Goal: Information Seeking & Learning: Learn about a topic

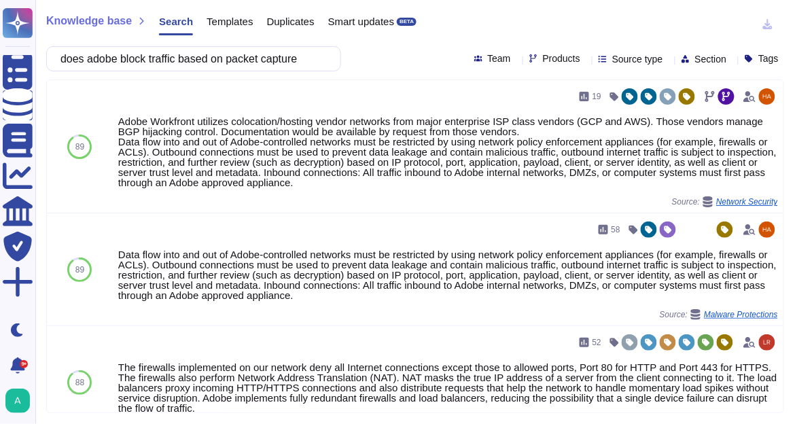
scroll to position [272, 0]
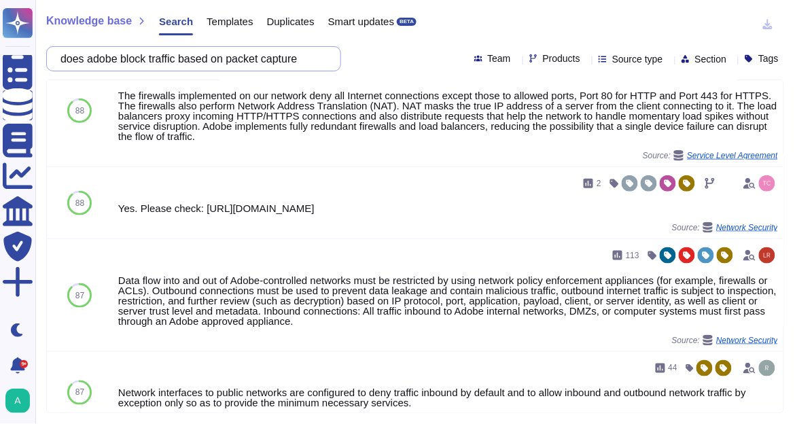
click at [211, 60] on input "does adobe block traffic based on packet capture" at bounding box center [190, 59] width 273 height 24
paste input "data capture?"
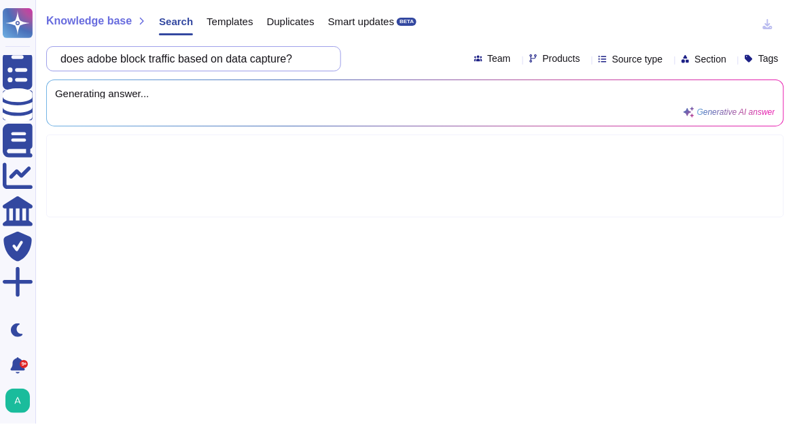
scroll to position [0, 0]
drag, startPoint x: 260, startPoint y: 60, endPoint x: 239, endPoint y: 60, distance: 20.4
click at [239, 60] on input "does adobe block traffic based on data capture?" at bounding box center [190, 59] width 273 height 24
type input "does adobe block traffic based on packet capture?"
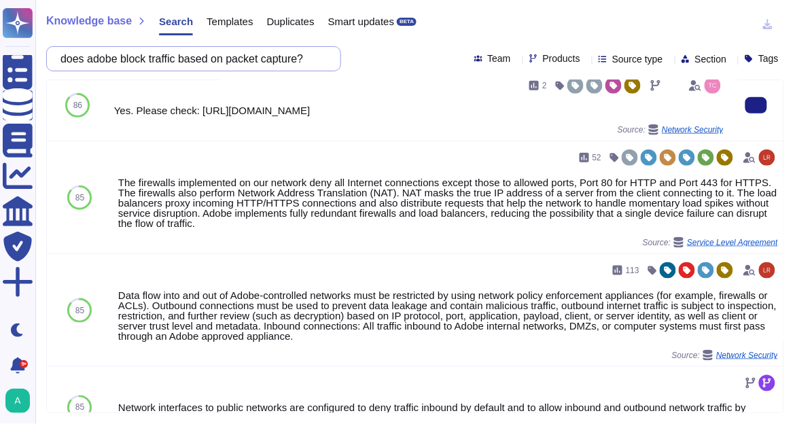
scroll to position [272, 0]
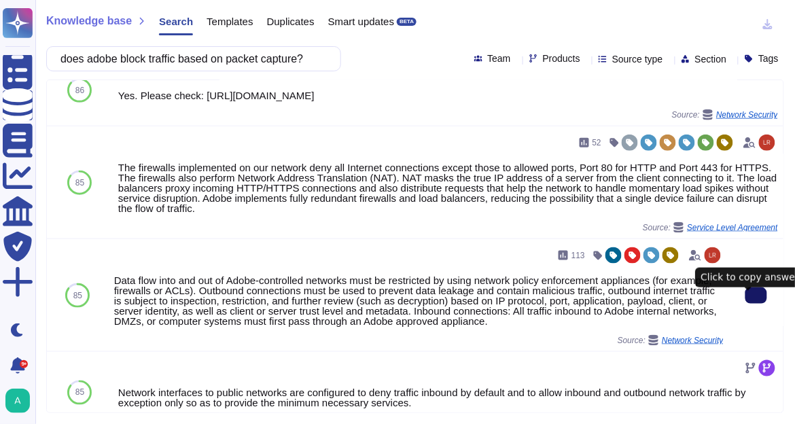
click at [746, 298] on button at bounding box center [757, 295] width 22 height 16
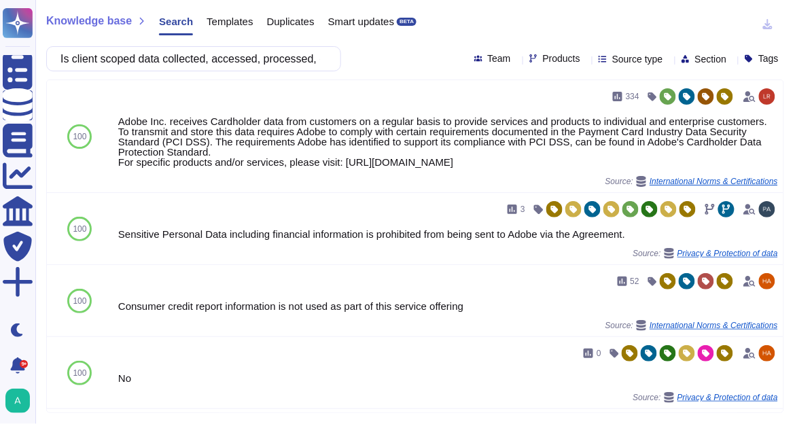
click at [171, 62] on input "Is client scoped data collected, accessed, processed, disclosed, or retained th…" at bounding box center [190, 59] width 273 height 24
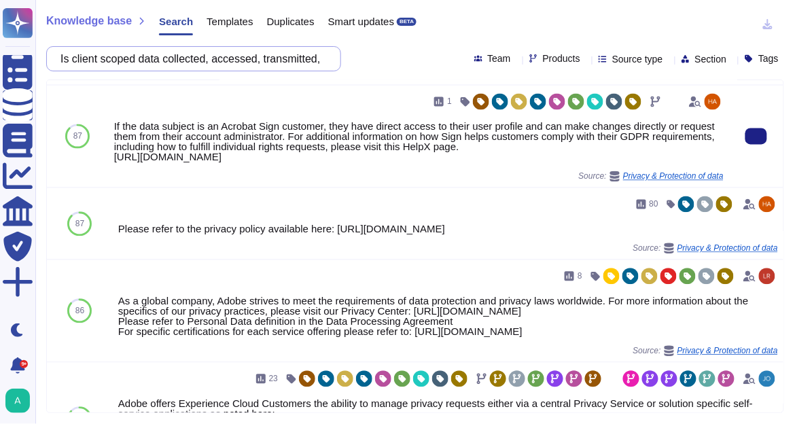
scroll to position [593, 0]
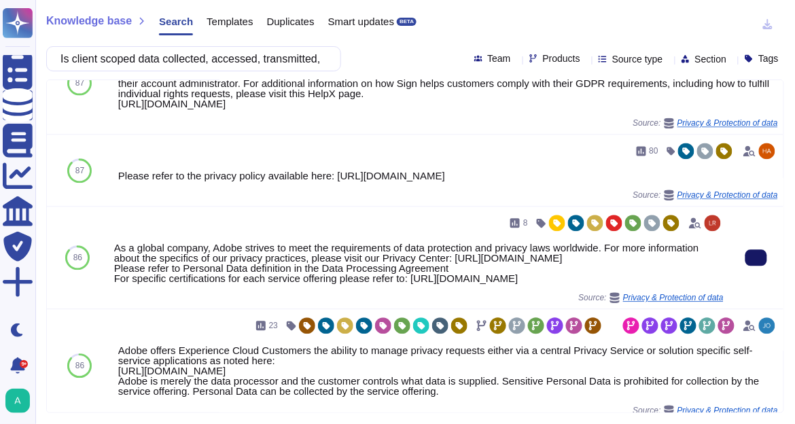
click at [756, 258] on icon at bounding box center [756, 258] width 0 height 0
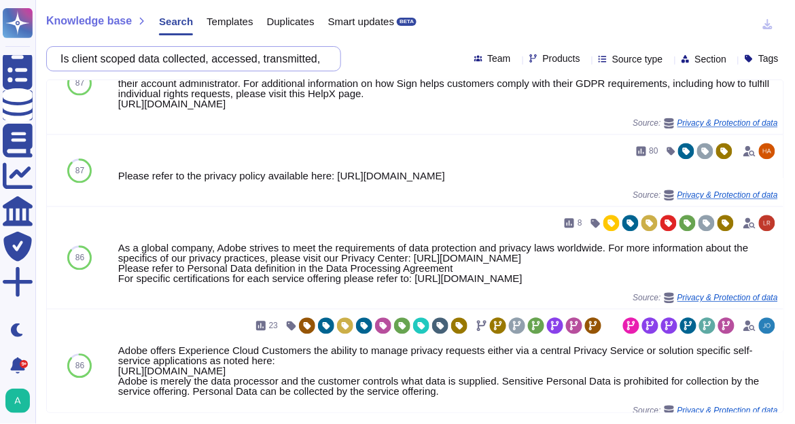
click at [234, 53] on input "Is client scoped data collected, accessed, transmitted, processed, or retained …" at bounding box center [190, 59] width 273 height 24
paste input "documentation of data flows and/or data inventories maintained for client scope…"
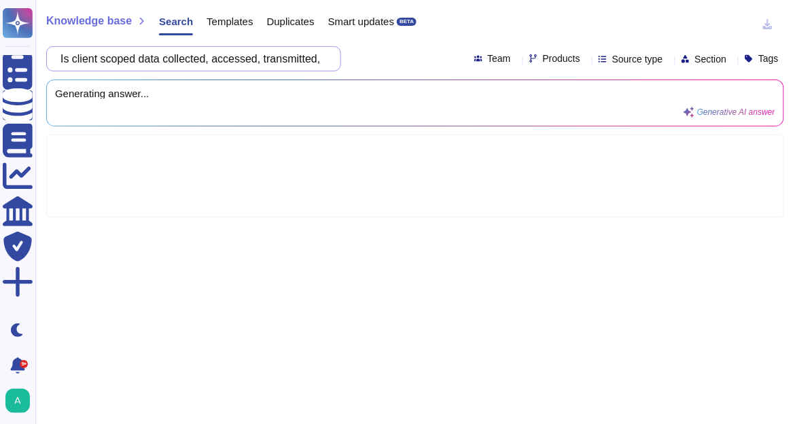
scroll to position [0, 0]
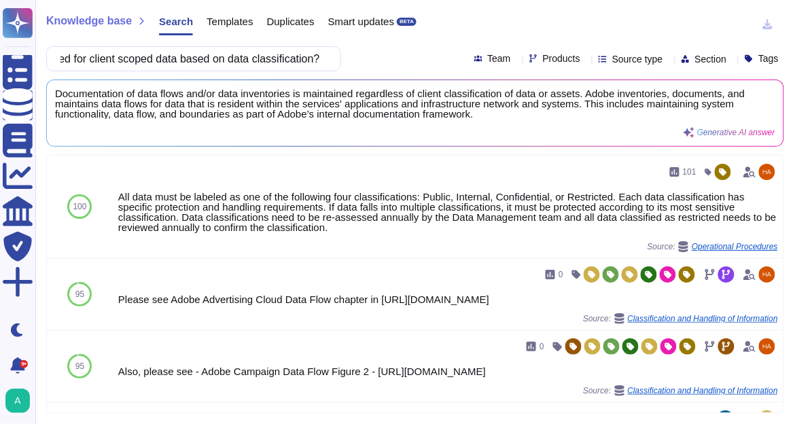
type input "Is documentation of data flows and/or data inventories maintained for client sc…"
click at [279, 62] on input "Is documentation of data flows and/or data inventories maintained for client sc…" at bounding box center [190, 59] width 273 height 24
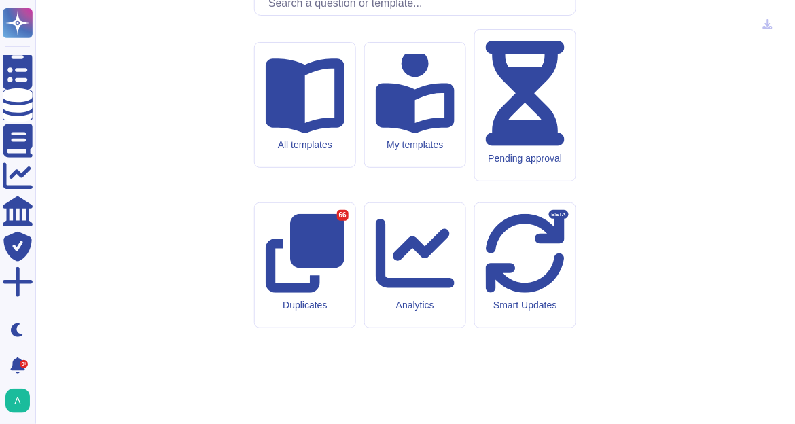
click at [367, 15] on input "text" at bounding box center [419, 3] width 314 height 24
click at [348, 15] on input "text" at bounding box center [419, 3] width 314 height 24
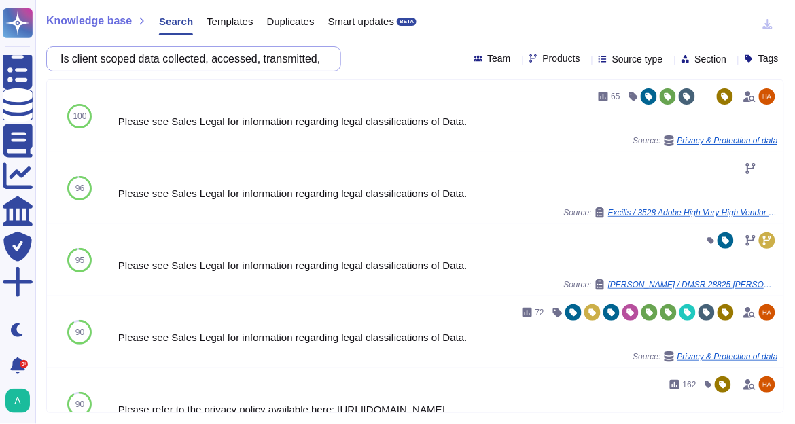
click at [261, 60] on input "Is client scoped data collected, accessed, transmitted, processed, or retained …" at bounding box center [190, 59] width 273 height 24
paste input "documentation of data flows and/or data inventories maintained for client scope…"
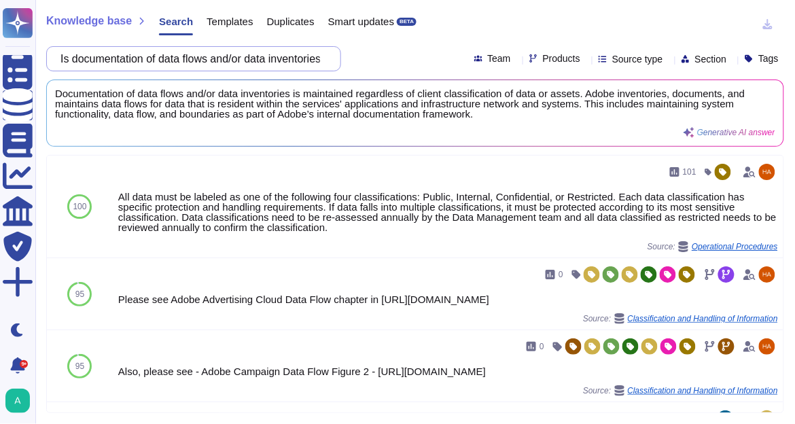
click at [253, 66] on input "Is documentation of data flows and/or data inventories maintained for client sc…" at bounding box center [190, 59] width 273 height 24
paste input "Does the organization have or maintain internet-facing website(s), mobile appli…"
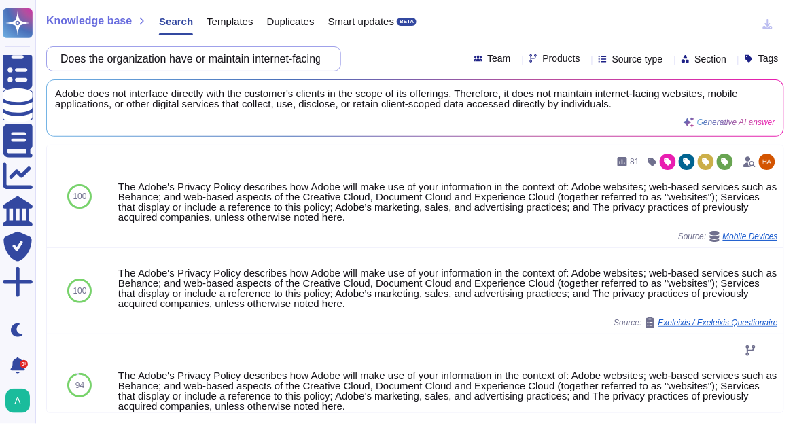
click at [213, 66] on input "Does the organization have or maintain internet-facing website(s), mobile appli…" at bounding box center [190, 59] width 273 height 24
paste input "what is the name of Adobe's Exchange"
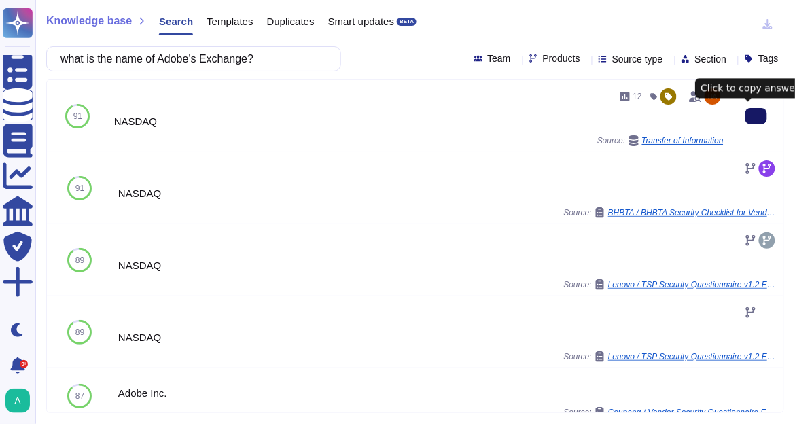
click at [756, 116] on icon at bounding box center [756, 116] width 0 height 0
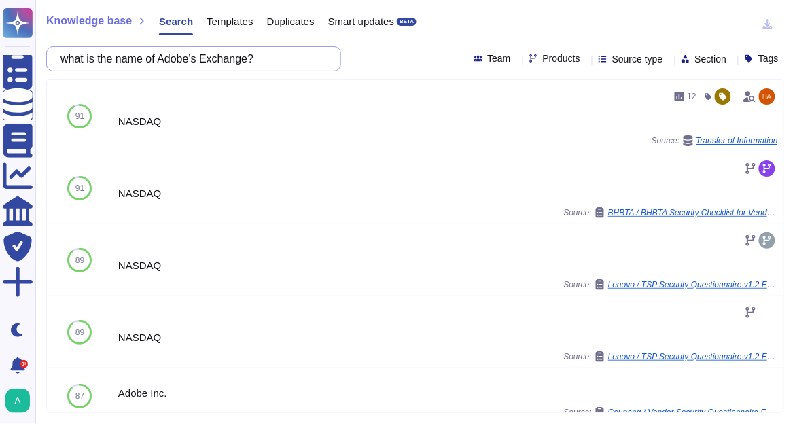
click at [205, 63] on input "what is the name of Adobe's Exchange?" at bounding box center [190, 59] width 273 height 24
paste input "Enter the type of legal entity and location of incorporation."
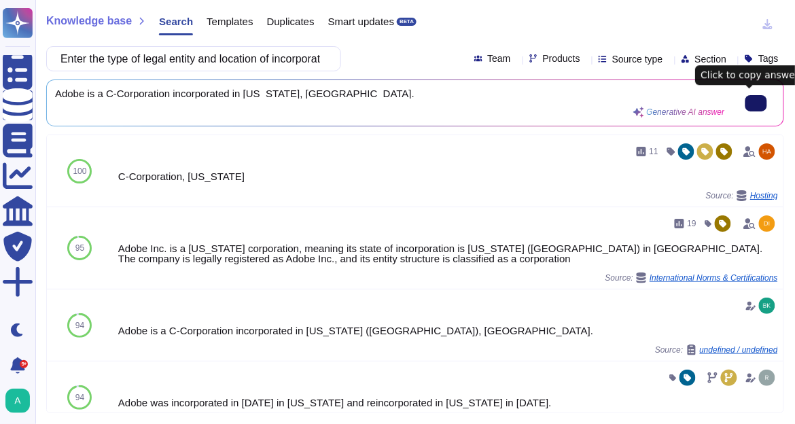
click at [305, 60] on input "Enter the type of legal entity and location of incorporation." at bounding box center [190, 59] width 273 height 24
paste input "How long has the company been in business?"
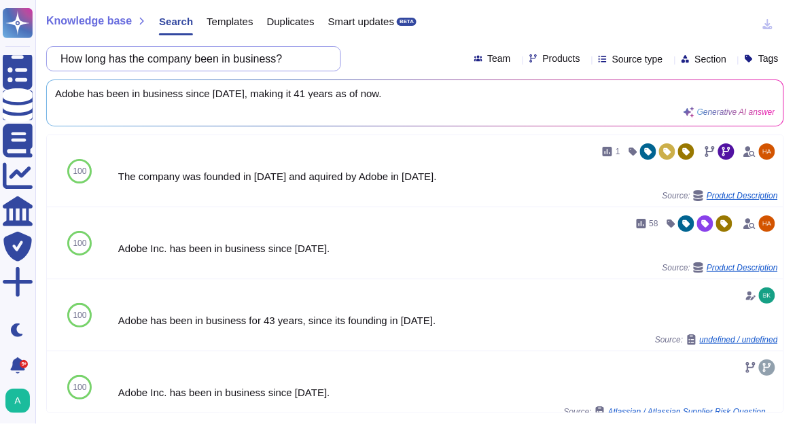
click at [262, 61] on input "How long has the company been in business?" at bounding box center [190, 59] width 273 height 24
paste input "Is the assessment for the entire company, or a particular functional area or ri…"
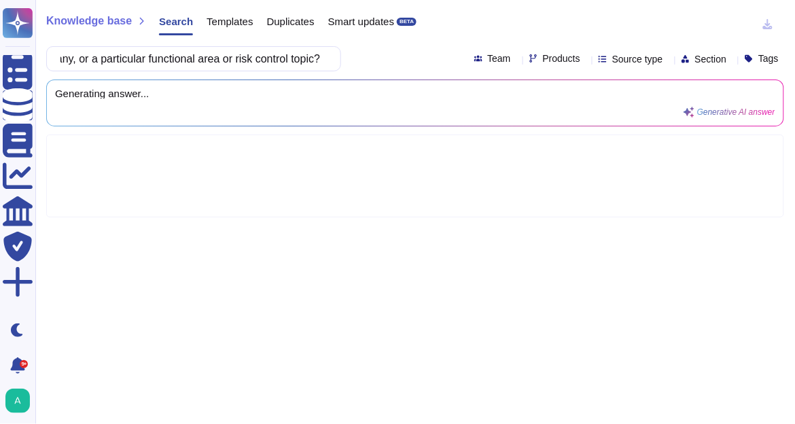
type input "Is the assessment for the entire company, or a particular functional area or ri…"
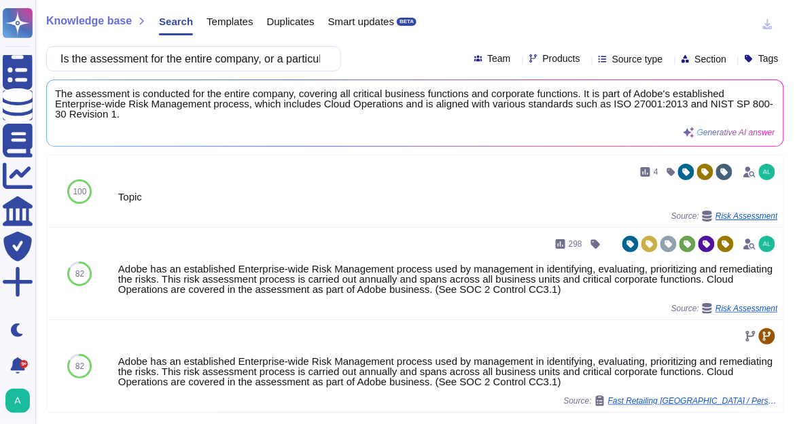
click at [586, 60] on icon at bounding box center [586, 60] width 0 height 0
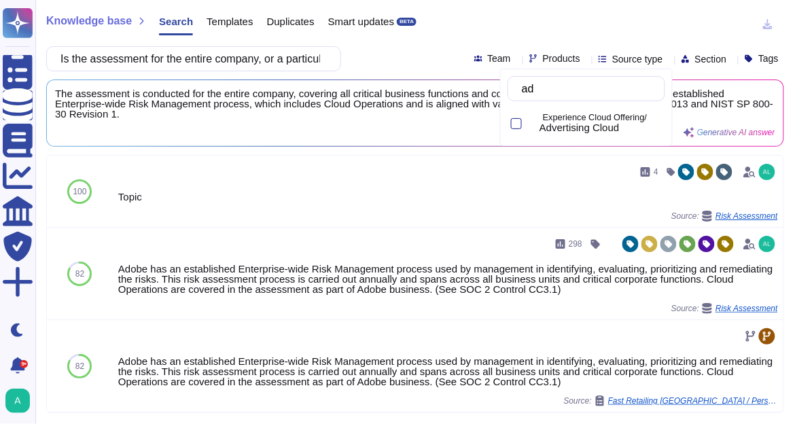
type input "adv"
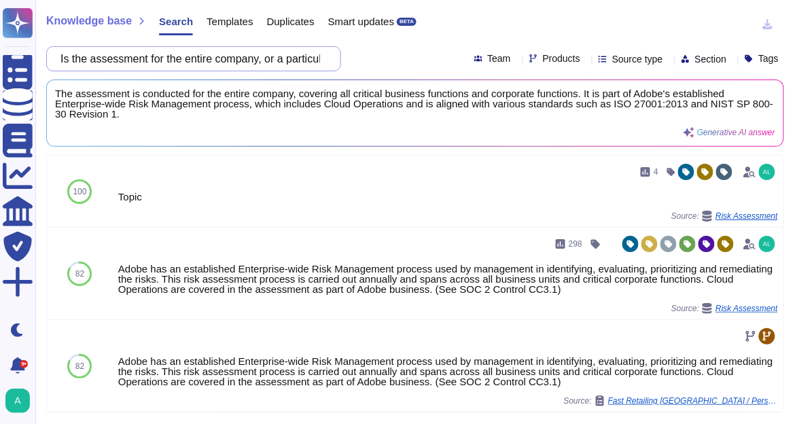
click at [172, 58] on input "Is the assessment for the entire company, or a particular functional area or ri…" at bounding box center [190, 59] width 273 height 24
paste input "Do the products, services, or systems require system to system integration"
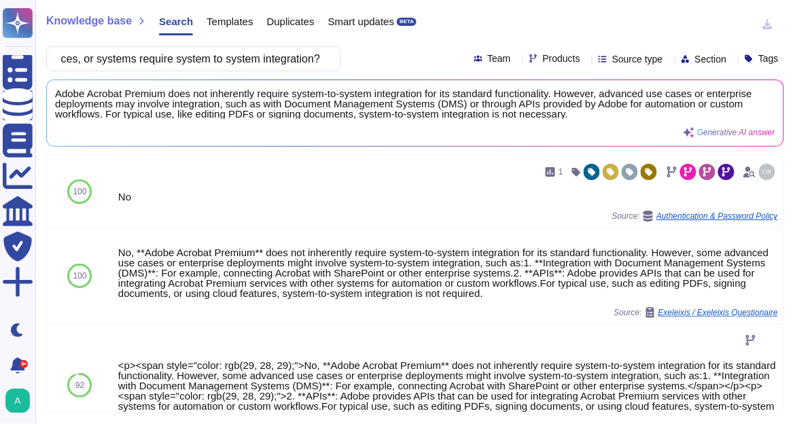
type input "Do the products, services, or systems require system to system integration?"
click at [586, 60] on icon at bounding box center [586, 60] width 0 height 0
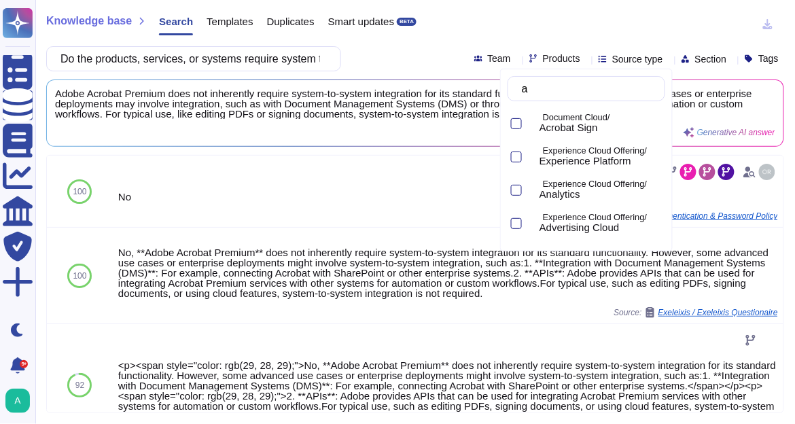
type input "ad"
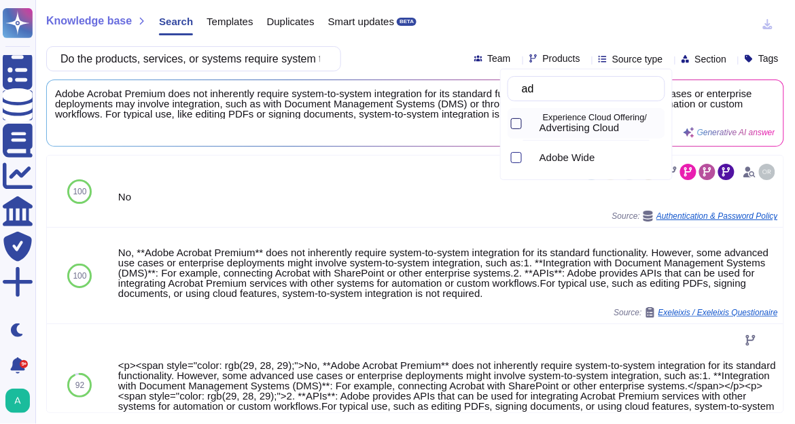
click at [518, 125] on div at bounding box center [516, 123] width 11 height 11
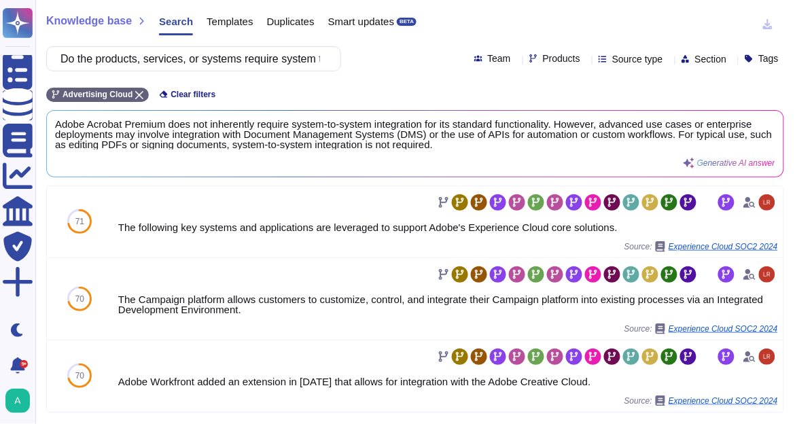
click at [343, 89] on div "Advertising Cloud Clear filters" at bounding box center [415, 91] width 738 height 22
click at [139, 89] on div "Advertising Cloud" at bounding box center [97, 95] width 103 height 14
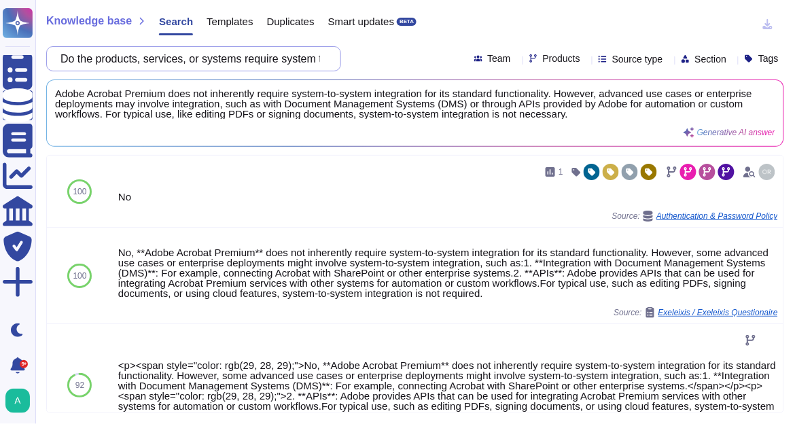
click at [173, 65] on input "Do the products, services, or systems require system to system integration?" at bounding box center [190, 59] width 273 height 24
paste input "e the products, services, or systems include any classification of personally i…"
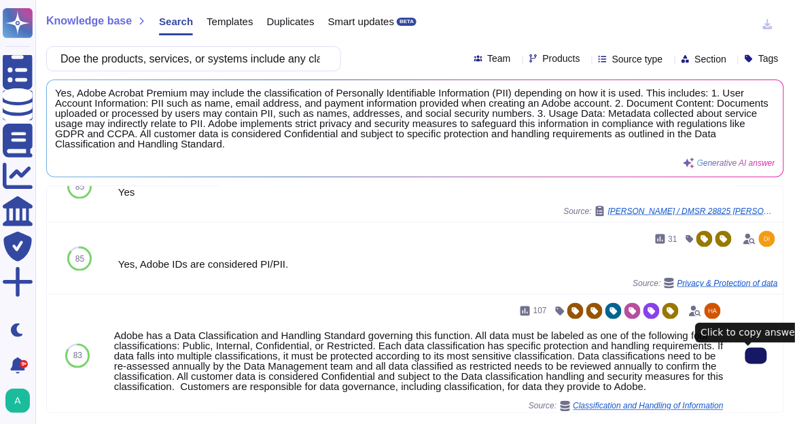
click at [756, 356] on icon at bounding box center [756, 356] width 0 height 0
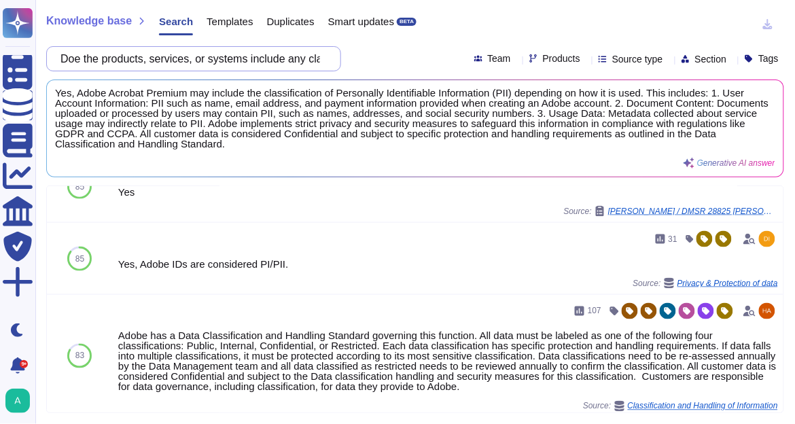
click at [260, 65] on input "Doe the products, services, or systems include any classification of personally…" at bounding box center [190, 59] width 273 height 24
paste input "Are technology or software applications provided"
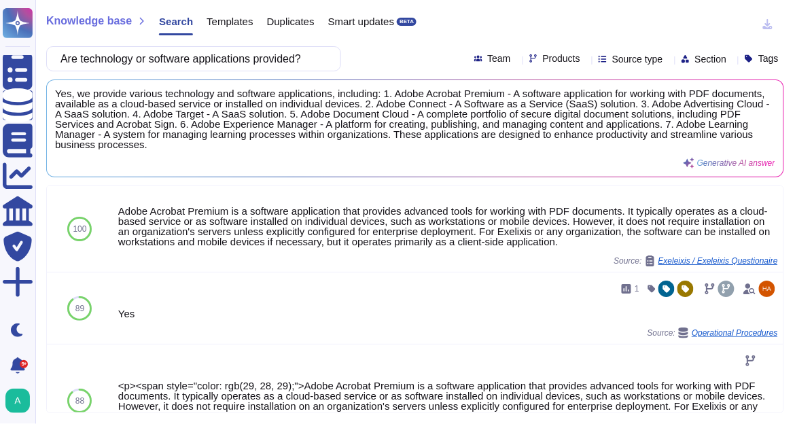
type input "Are technology or software applications provided?"
